Goal: Task Accomplishment & Management: Manage account settings

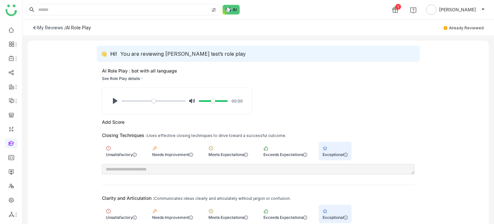
click at [36, 27] on icon at bounding box center [35, 27] width 5 height 5
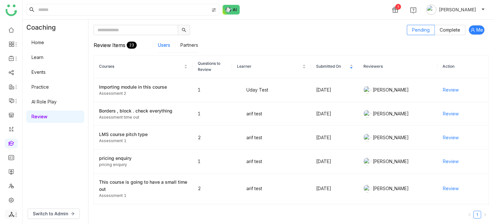
click at [12, 215] on icon at bounding box center [12, 214] width 6 height 6
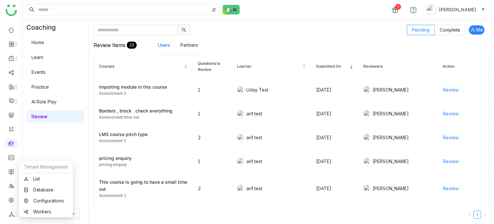
drag, startPoint x: 41, startPoint y: 169, endPoint x: 40, endPoint y: 179, distance: 9.7
click at [41, 169] on div "Tenant Management" at bounding box center [46, 166] width 54 height 13
click at [39, 181] on link "List" at bounding box center [46, 178] width 44 height 5
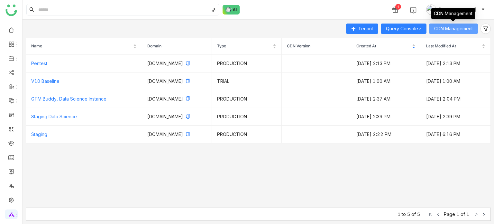
click at [466, 27] on span "CDN Management" at bounding box center [453, 28] width 39 height 7
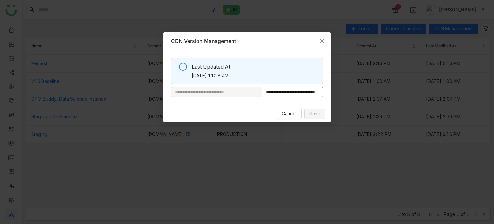
click at [302, 87] on input "**********" at bounding box center [292, 92] width 61 height 10
click at [289, 112] on span "Cancel" at bounding box center [289, 113] width 15 height 7
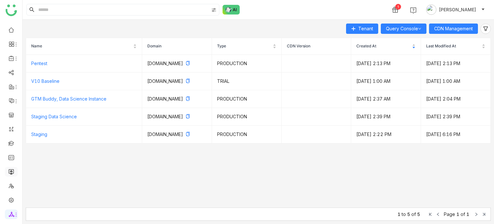
click at [10, 172] on link at bounding box center [11, 170] width 6 height 5
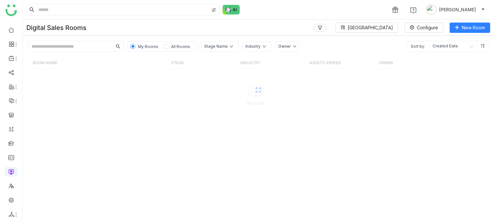
click at [93, 48] on input "text" at bounding box center [70, 46] width 84 height 10
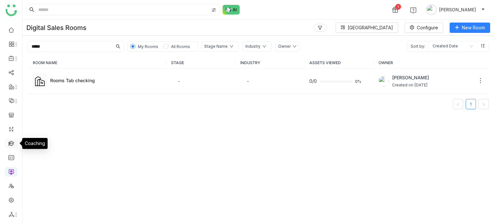
type input "*****"
click at [12, 144] on link at bounding box center [11, 142] width 6 height 5
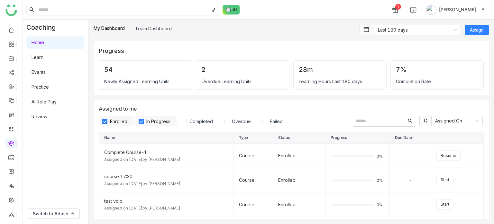
click at [361, 122] on input "text" at bounding box center [378, 121] width 52 height 10
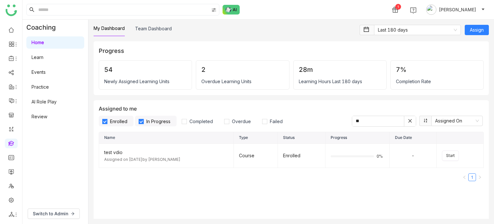
type input "*"
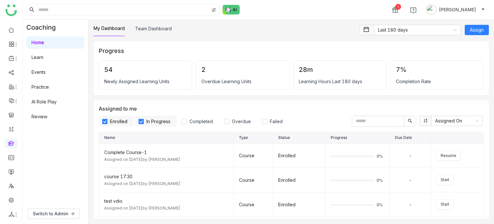
click at [148, 21] on div "My Dashboard Team Dashboard Last 180 days Assign Progress 54 Newly Assigned Lea…" at bounding box center [291, 122] width 406 height 204
click at [149, 31] on link "Team Dashboard" at bounding box center [153, 28] width 37 height 5
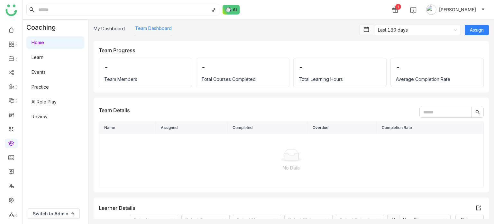
click at [149, 31] on link "Team Dashboard" at bounding box center [153, 27] width 37 height 5
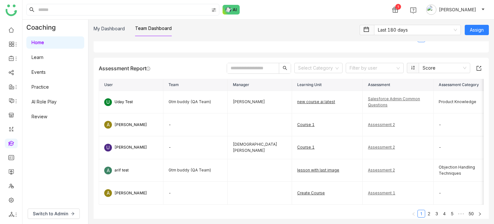
scroll to position [666, 0]
click at [115, 10] on input at bounding box center [123, 9] width 172 height 11
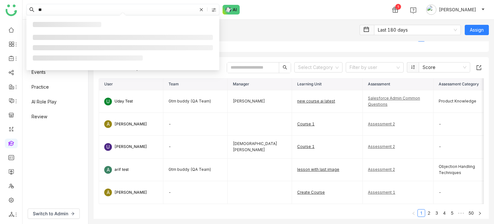
type input "*"
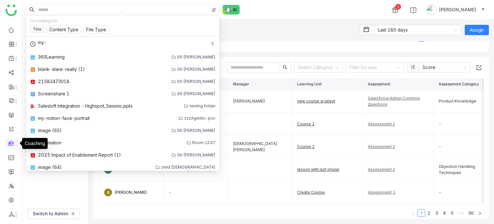
click at [8, 142] on link at bounding box center [11, 142] width 6 height 5
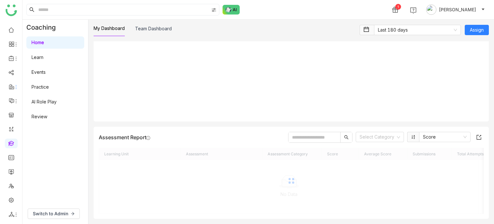
scroll to position [791, 0]
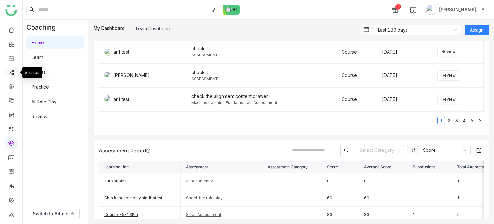
click at [14, 71] on link at bounding box center [11, 71] width 6 height 5
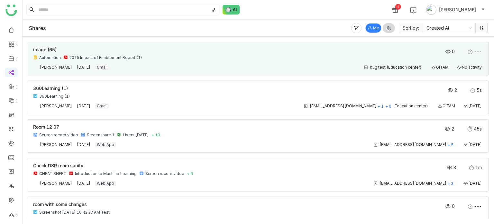
click at [169, 63] on div "image (65) Automation 2025 Impact of Enablement Report (1) 0 --- Arif uddin Sep…" at bounding box center [258, 58] width 450 height 23
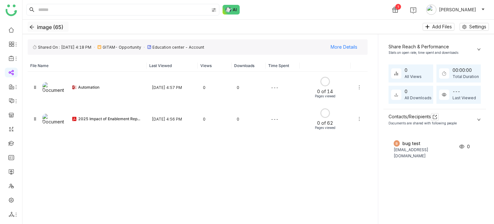
click at [34, 27] on button "image (65)" at bounding box center [48, 27] width 41 height 10
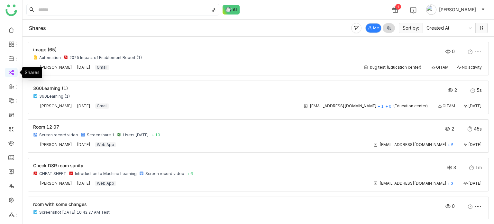
click at [11, 75] on link at bounding box center [11, 71] width 6 height 5
click at [13, 144] on link at bounding box center [11, 142] width 6 height 5
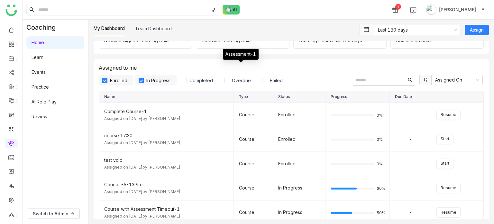
scroll to position [39, 0]
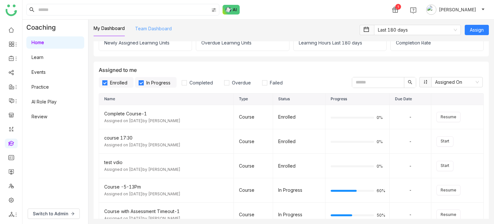
click at [146, 29] on link "Team Dashboard" at bounding box center [153, 28] width 37 height 5
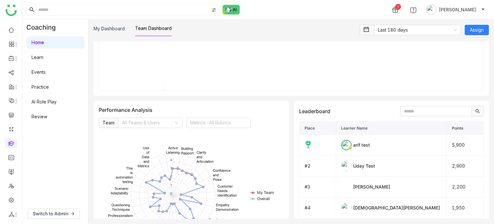
scroll to position [928, 0]
click at [11, 183] on link at bounding box center [11, 184] width 6 height 5
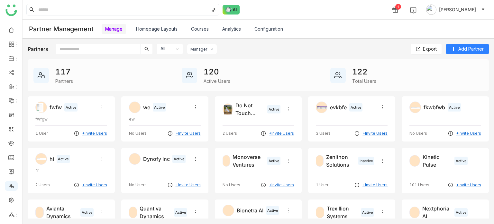
click at [111, 47] on input "text" at bounding box center [98, 49] width 85 height 10
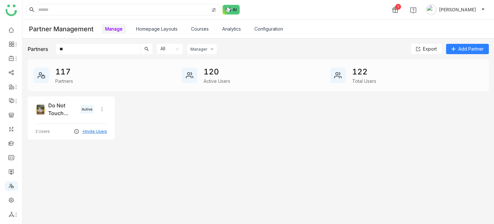
type input "*"
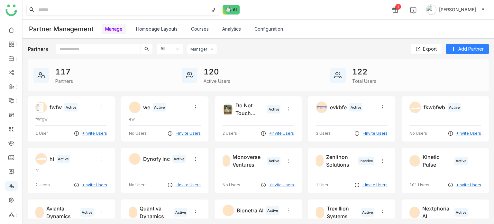
click at [121, 12] on input at bounding box center [123, 9] width 172 height 11
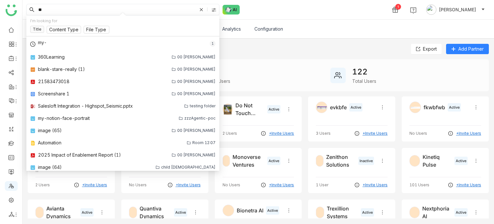
type input "*"
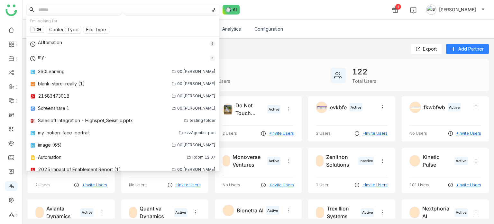
click at [464, 9] on span "[PERSON_NAME]" at bounding box center [457, 9] width 37 height 7
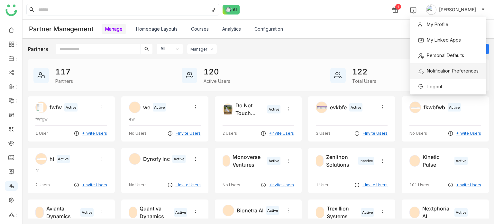
click at [439, 73] on span "Notification Preferences" at bounding box center [448, 70] width 61 height 7
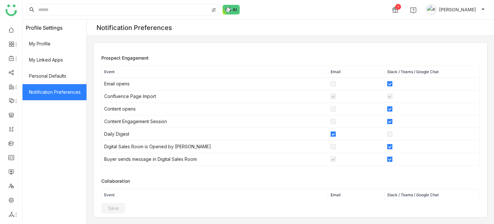
click at [471, 10] on span "[PERSON_NAME]" at bounding box center [457, 9] width 37 height 7
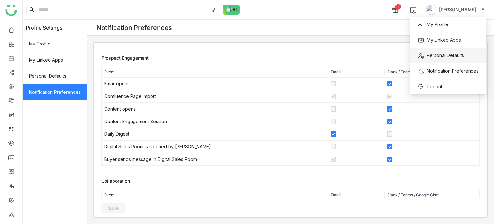
click at [449, 56] on span "Personal Defaults" at bounding box center [445, 54] width 37 height 5
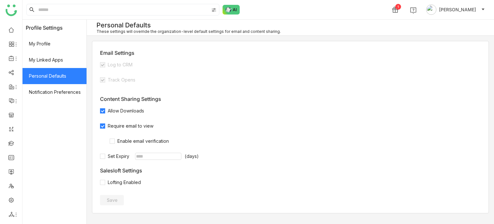
click at [466, 19] on nz-header "1 [PERSON_NAME]" at bounding box center [258, 10] width 471 height 20
click at [471, 11] on span "[PERSON_NAME]" at bounding box center [457, 9] width 37 height 7
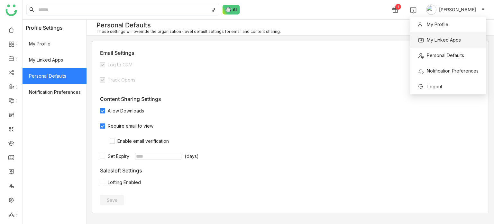
click at [465, 37] on li "My Linked Apps" at bounding box center [448, 39] width 76 height 15
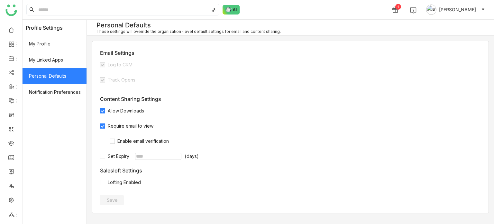
click at [470, 11] on span "[PERSON_NAME]" at bounding box center [457, 9] width 37 height 7
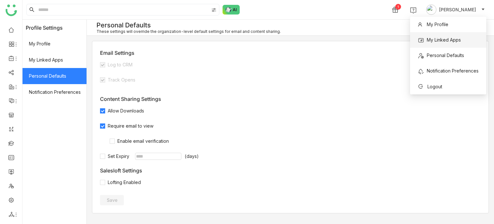
click at [466, 38] on li "My Linked Apps" at bounding box center [448, 39] width 76 height 15
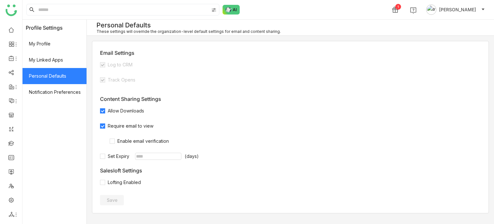
click at [466, 8] on span "[PERSON_NAME]" at bounding box center [457, 9] width 37 height 7
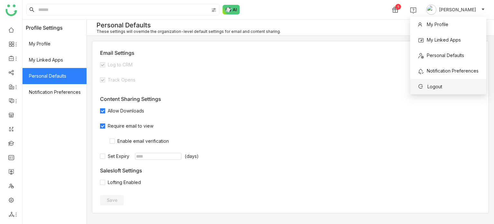
click at [450, 87] on li "Logout" at bounding box center [448, 86] width 76 height 15
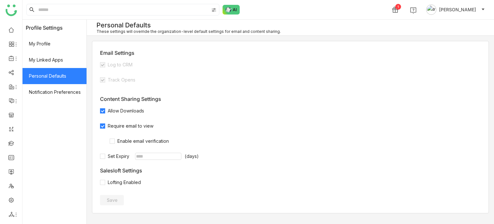
click at [461, 6] on button "[PERSON_NAME]" at bounding box center [455, 10] width 61 height 10
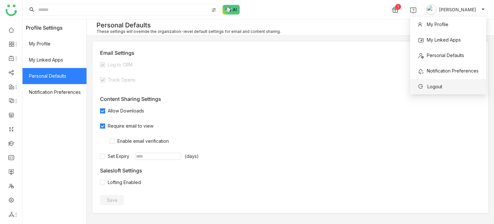
click at [423, 84] on icon at bounding box center [420, 86] width 5 height 5
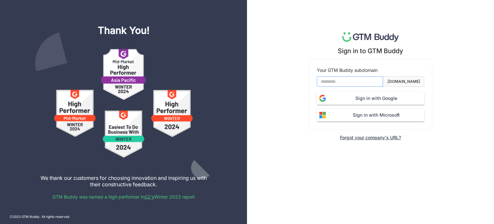
click at [378, 81] on input at bounding box center [350, 81] width 66 height 10
type input "*******"
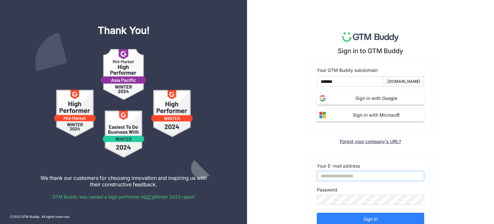
click at [347, 171] on input "email" at bounding box center [370, 175] width 107 height 10
type input "**********"
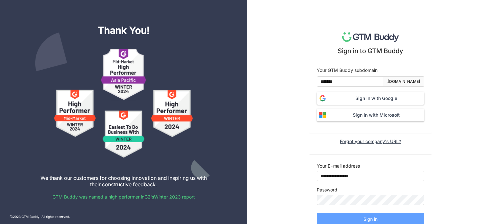
click at [363, 221] on span "Sign in" at bounding box center [370, 218] width 14 height 7
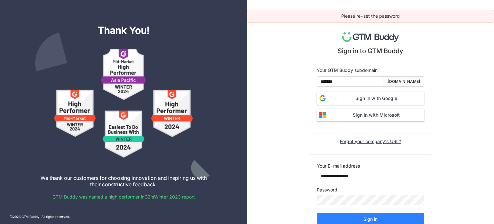
scroll to position [24, 0]
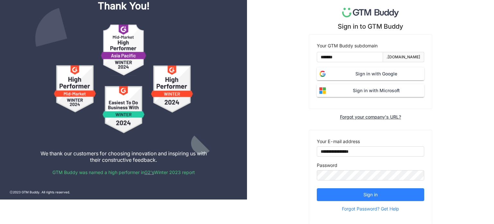
click at [277, 179] on div "**********" at bounding box center [370, 100] width 247 height 249
click at [360, 209] on span "Forgot Password? Get Help" at bounding box center [370, 209] width 57 height 10
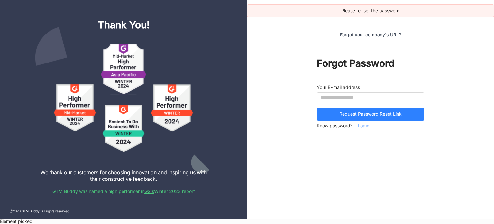
scroll to position [0, 0]
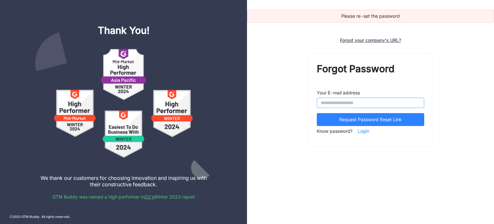
click at [389, 99] on input "email" at bounding box center [370, 102] width 107 height 10
click at [366, 103] on input "email" at bounding box center [370, 102] width 107 height 10
click at [343, 103] on input "**********" at bounding box center [370, 102] width 107 height 10
type input "**********"
click at [352, 112] on div "**********" at bounding box center [370, 100] width 107 height 78
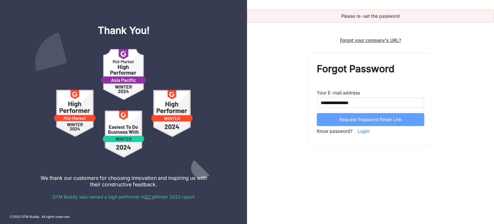
click at [354, 117] on span "Request Password Reset Link" at bounding box center [370, 119] width 62 height 7
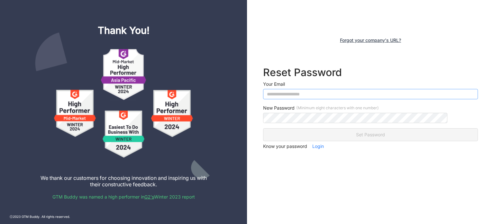
click at [310, 96] on input "email" at bounding box center [370, 94] width 215 height 10
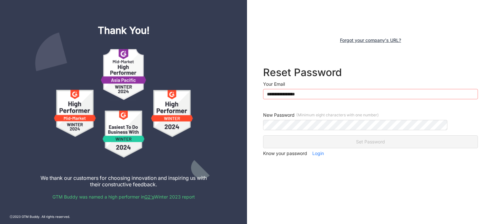
type input "**********"
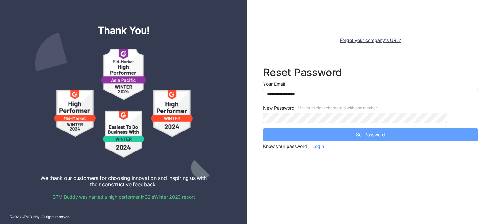
click at [292, 139] on button "Set Password" at bounding box center [370, 134] width 215 height 13
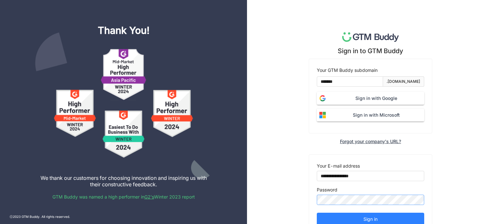
click at [317, 212] on button "Sign in" at bounding box center [370, 218] width 107 height 13
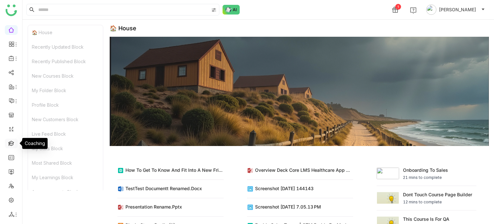
click at [12, 145] on link at bounding box center [11, 142] width 6 height 5
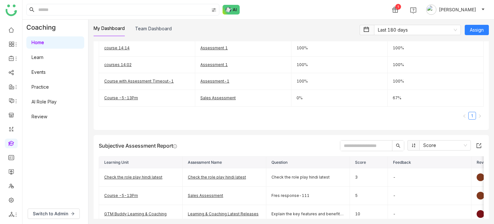
scroll to position [305, 0]
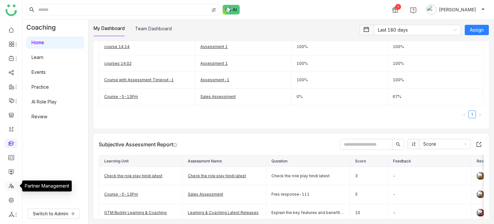
click at [14, 185] on link at bounding box center [11, 184] width 6 height 5
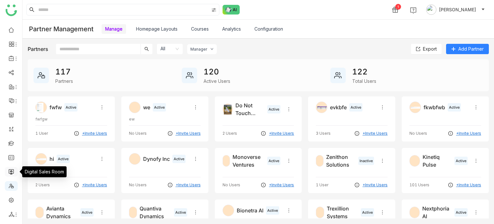
click at [14, 168] on link at bounding box center [11, 170] width 6 height 5
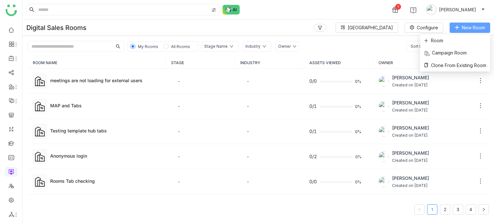
click at [479, 25] on span "New Room" at bounding box center [473, 27] width 23 height 7
click at [461, 42] on li "Room" at bounding box center [455, 40] width 70 height 12
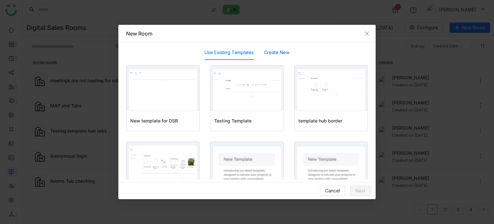
click at [277, 55] on button "Create New" at bounding box center [276, 52] width 25 height 7
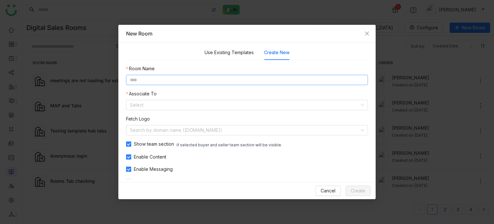
click at [255, 77] on input at bounding box center [247, 80] width 242 height 10
type input "*"
type input "**********"
click at [224, 105] on input at bounding box center [245, 105] width 230 height 10
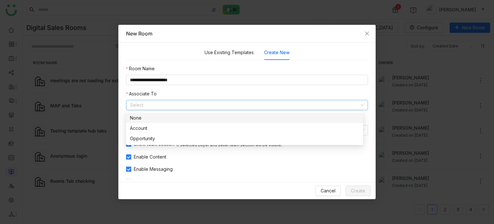
click at [200, 122] on nz-option-item "None" at bounding box center [244, 118] width 237 height 10
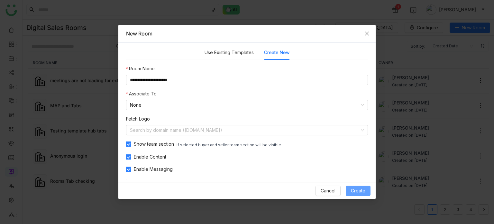
click at [358, 187] on span "Create" at bounding box center [358, 190] width 14 height 7
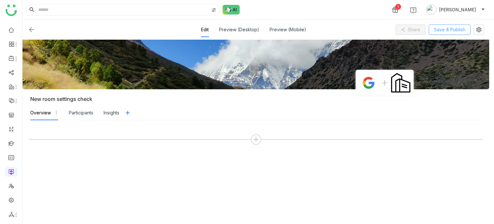
click at [452, 24] on button "Save & Publish" at bounding box center [450, 29] width 42 height 10
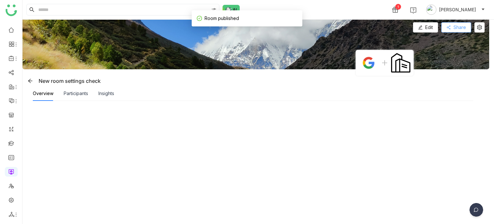
click at [460, 24] on span "Share" at bounding box center [459, 27] width 13 height 7
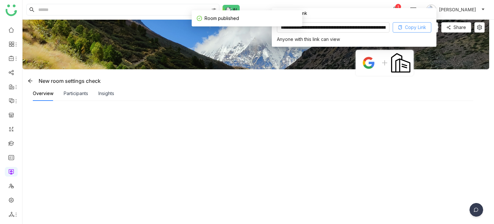
click at [420, 30] on span "Copy Link" at bounding box center [415, 27] width 21 height 7
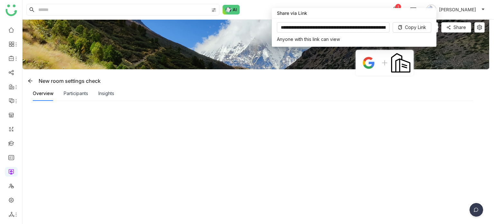
click at [432, 80] on div "New room settings check" at bounding box center [257, 81] width 464 height 10
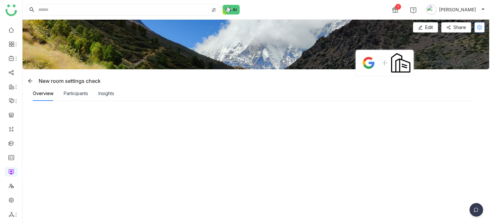
click at [480, 28] on icon at bounding box center [479, 27] width 5 height 5
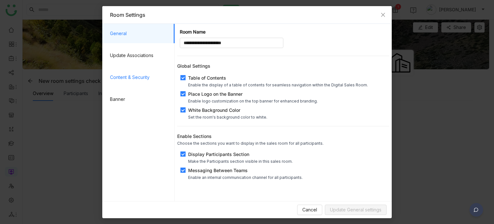
click at [151, 78] on span "Content & Security" at bounding box center [139, 77] width 59 height 19
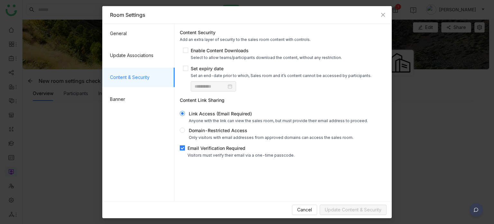
click at [197, 152] on span "Email Verification Required Visitors must verify their email via a one-time pas…" at bounding box center [241, 150] width 112 height 13
click at [333, 204] on button "Update Content & Security" at bounding box center [353, 209] width 67 height 10
click at [384, 19] on span "Close" at bounding box center [382, 14] width 17 height 17
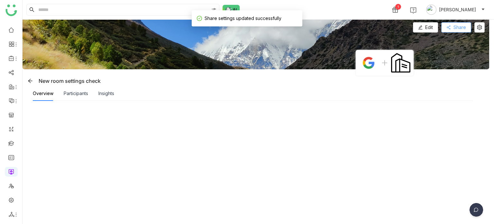
click at [452, 29] on button "Share" at bounding box center [456, 27] width 30 height 10
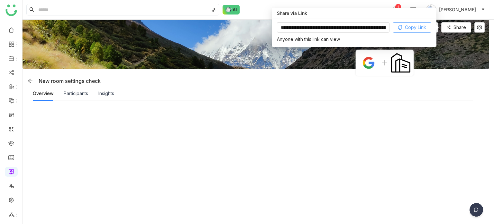
click at [414, 22] on button "Copy Link" at bounding box center [412, 27] width 39 height 10
click at [185, 83] on div "New room settings check" at bounding box center [257, 81] width 464 height 10
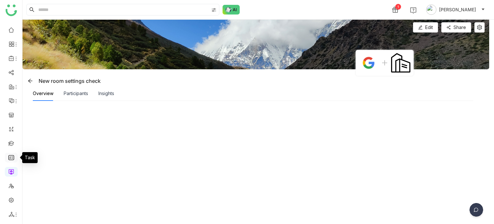
click at [12, 159] on link at bounding box center [11, 156] width 6 height 5
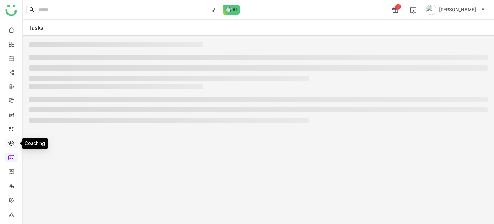
click at [12, 142] on link at bounding box center [11, 142] width 6 height 5
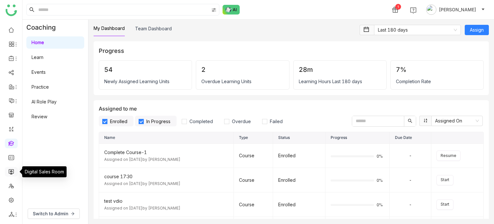
click at [14, 170] on link at bounding box center [11, 170] width 6 height 5
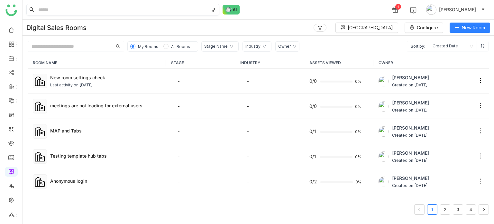
click at [79, 7] on input at bounding box center [123, 9] width 172 height 11
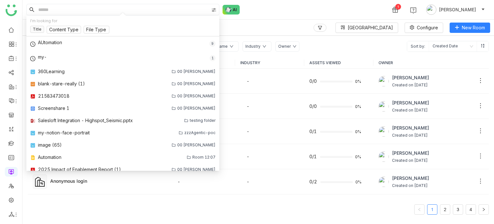
click at [257, 35] on div "Digital Sales Rooms Block Library Configure New Room" at bounding box center [258, 28] width 471 height 16
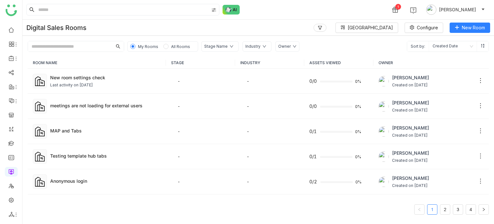
click at [183, 49] on span "All Rooms" at bounding box center [180, 46] width 19 height 5
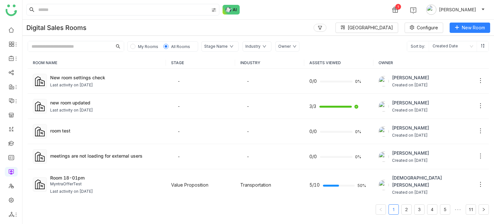
click at [81, 41] on input "text" at bounding box center [70, 46] width 84 height 10
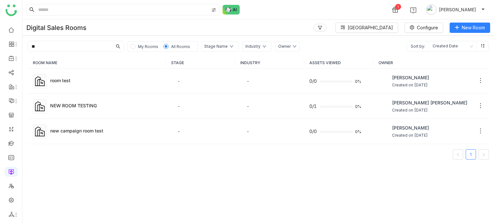
type input "*"
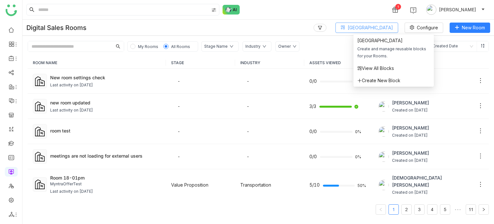
click at [376, 29] on span "Block Library" at bounding box center [370, 27] width 45 height 7
click at [368, 71] on span "View All Blocks" at bounding box center [375, 68] width 37 height 7
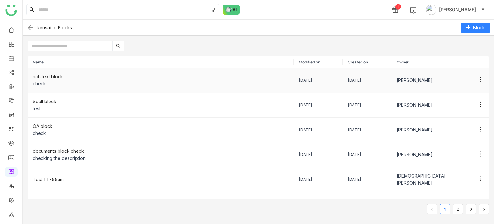
click at [59, 74] on div "rich text block" at bounding box center [161, 76] width 256 height 7
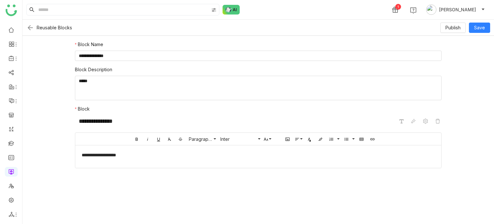
click at [31, 29] on img at bounding box center [30, 28] width 8 height 8
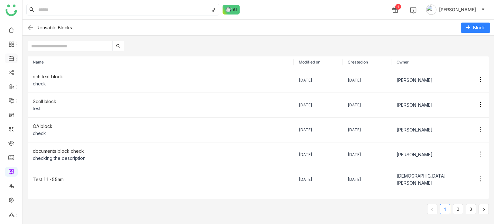
click at [15, 58] on icon at bounding box center [16, 58] width 5 height 5
click at [40, 93] on link "Library" at bounding box center [45, 95] width 42 height 5
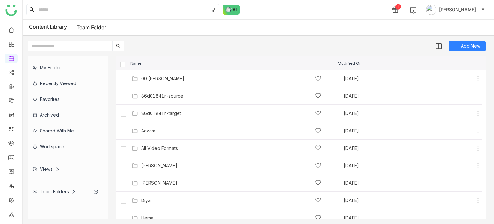
click at [53, 166] on div "Views" at bounding box center [46, 168] width 27 height 5
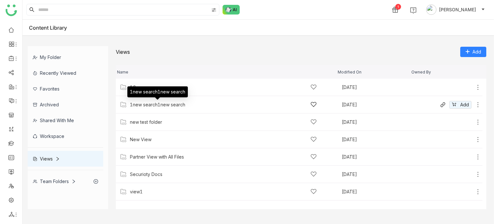
click at [166, 106] on div "1new search1new search" at bounding box center [157, 104] width 55 height 5
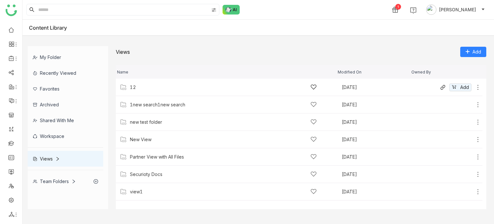
click at [136, 84] on div "12" at bounding box center [223, 87] width 187 height 7
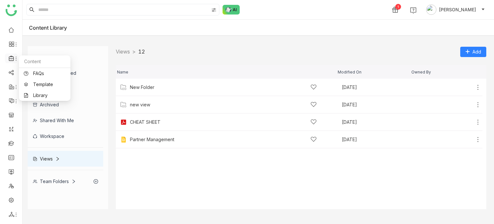
click at [9, 58] on span at bounding box center [10, 58] width 3 height 0
click at [46, 94] on link "Library" at bounding box center [45, 95] width 42 height 5
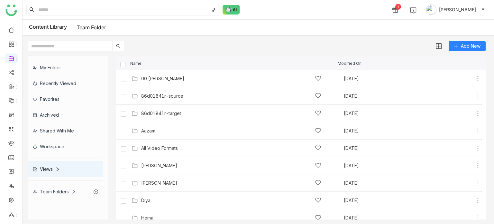
click at [166, 74] on div "00 Arif Folder Sep 9, 2025 Add" at bounding box center [305, 78] width 351 height 10
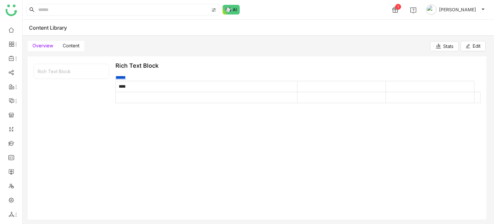
click at [75, 42] on label "Content" at bounding box center [71, 46] width 26 height 10
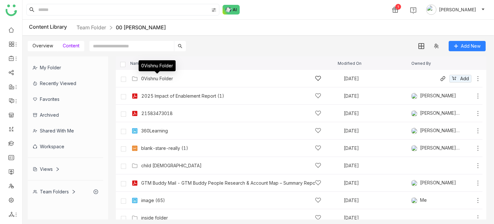
click at [158, 78] on div "0Vishnu Folder" at bounding box center [157, 78] width 32 height 5
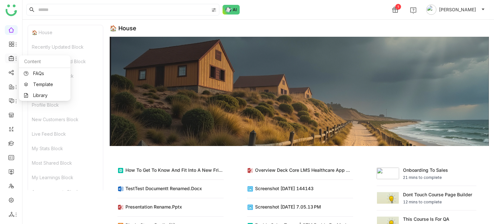
click at [11, 57] on div at bounding box center [11, 58] width 13 height 6
click at [45, 93] on link "Library" at bounding box center [45, 95] width 42 height 5
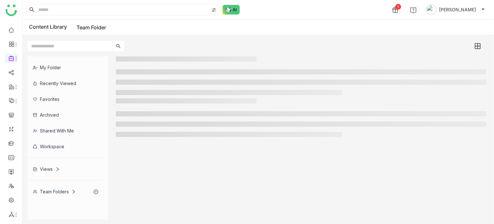
click at [61, 191] on div "Team Folders" at bounding box center [54, 190] width 43 height 5
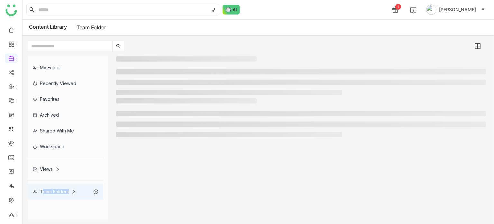
click at [61, 191] on div "Team Folders" at bounding box center [54, 190] width 43 height 5
drag, startPoint x: 284, startPoint y: 13, endPoint x: 269, endPoint y: 14, distance: 15.5
click at [269, 14] on div "1 [PERSON_NAME]" at bounding box center [258, 9] width 471 height 19
